Goal: Obtain resource: Obtain resource

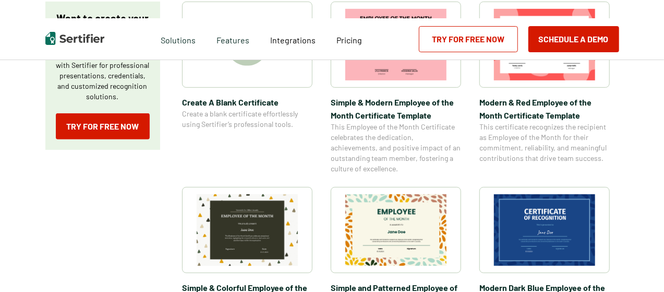
scroll to position [262, 0]
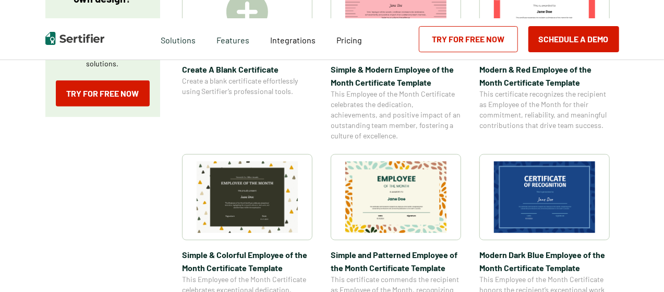
click at [581, 186] on img at bounding box center [544, 196] width 101 height 71
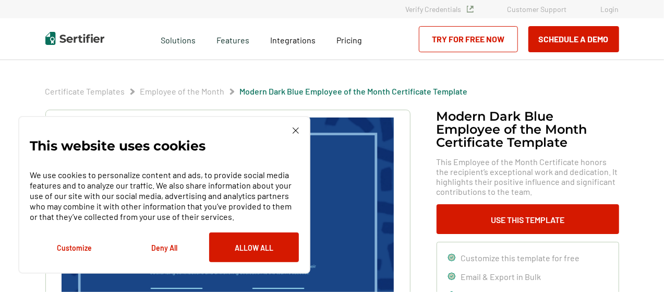
click at [295, 130] on img at bounding box center [296, 130] width 6 height 6
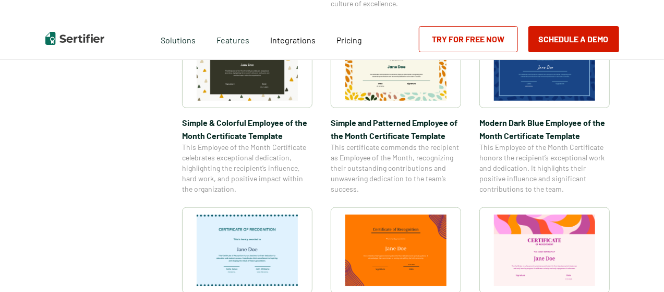
scroll to position [470, 0]
